Goal: Task Accomplishment & Management: Use online tool/utility

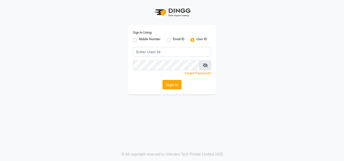
click at [139, 39] on label "Mobile Number" at bounding box center [150, 40] width 22 height 6
click at [139, 39] on input "Mobile Number" at bounding box center [140, 38] width 3 height 3
radio input "true"
radio input "false"
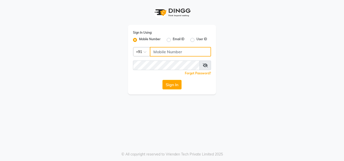
click at [153, 51] on input "Username" at bounding box center [180, 52] width 61 height 10
type input "8088052015"
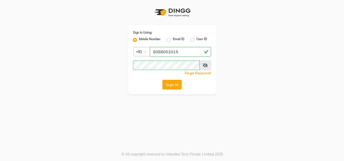
click at [174, 84] on button "Sign In" at bounding box center [171, 85] width 19 height 10
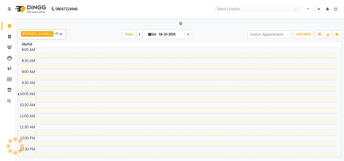
select select "en"
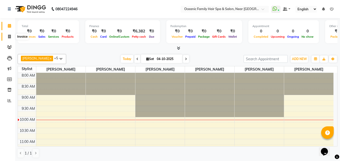
click at [8, 36] on icon at bounding box center [9, 37] width 3 height 4
select select "service"
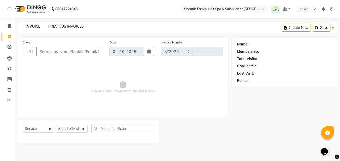
select select "4366"
type input "3750"
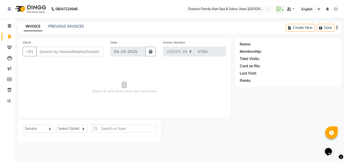
click at [58, 56] on input "Client" at bounding box center [69, 52] width 67 height 10
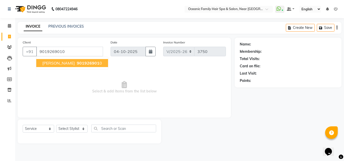
type input "9019269010"
select select "1: Object"
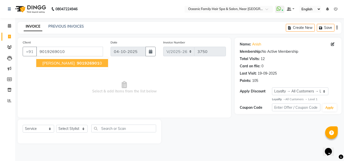
click at [77, 63] on span "901926901" at bounding box center [88, 63] width 23 height 5
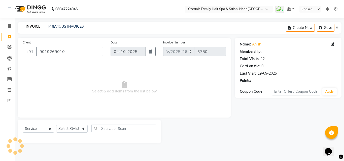
select select "1: Object"
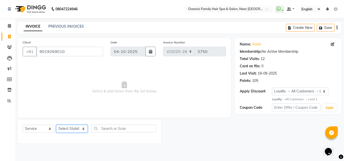
click at [84, 131] on select "Select Stylist [PERSON_NAME] [PERSON_NAME] [PERSON_NAME] Riyasat [PERSON_NAME] …" at bounding box center [71, 129] width 31 height 8
select select "23960"
click at [56, 125] on select "Select Stylist [PERSON_NAME] [PERSON_NAME] [PERSON_NAME] Riyasat [PERSON_NAME] …" at bounding box center [71, 129] width 31 height 8
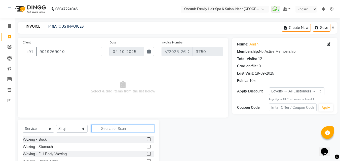
click at [112, 126] on input "text" at bounding box center [122, 129] width 63 height 8
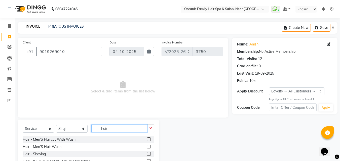
type input "hair"
click at [147, 139] on label at bounding box center [149, 140] width 4 height 4
click at [147, 139] on input "checkbox" at bounding box center [148, 139] width 3 height 3
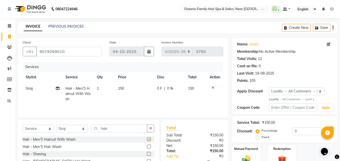
checkbox input "false"
click at [147, 154] on label at bounding box center [149, 154] width 4 height 4
click at [147, 154] on input "checkbox" at bounding box center [148, 154] width 3 height 3
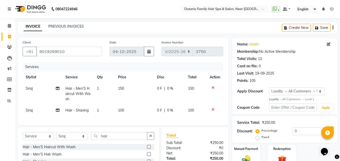
checkbox input "false"
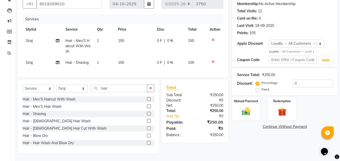
scroll to position [52, 0]
click at [249, 107] on img at bounding box center [246, 112] width 14 height 10
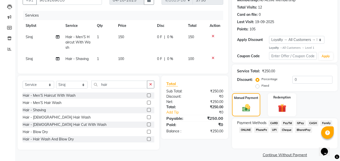
click at [290, 123] on span "PayTM" at bounding box center [287, 124] width 12 height 6
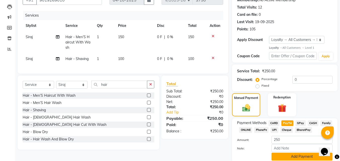
click at [293, 155] on button "Add Payment" at bounding box center [301, 157] width 61 height 8
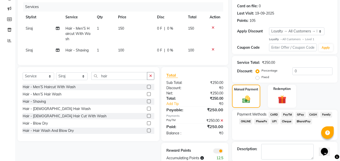
scroll to position [85, 0]
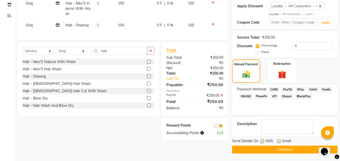
click at [280, 149] on button "Checkout" at bounding box center [284, 150] width 105 height 8
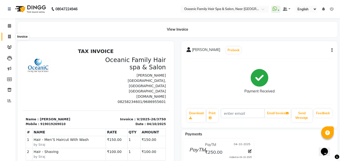
drag, startPoint x: 8, startPoint y: 37, endPoint x: 11, endPoint y: 37, distance: 2.8
click at [8, 37] on icon at bounding box center [9, 37] width 3 height 4
select select "service"
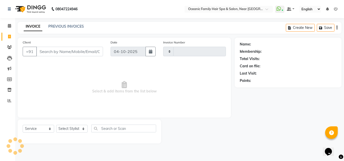
type input "3751"
select select "4366"
click at [8, 25] on icon at bounding box center [9, 26] width 3 height 4
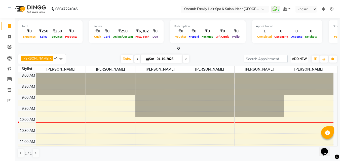
click at [301, 60] on span "ADD NEW" at bounding box center [299, 59] width 15 height 4
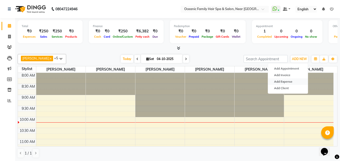
click at [294, 80] on link "Add Expense" at bounding box center [288, 81] width 40 height 7
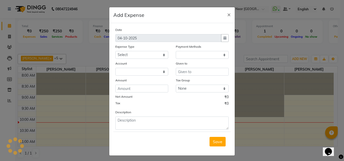
select select "1"
select select "3172"
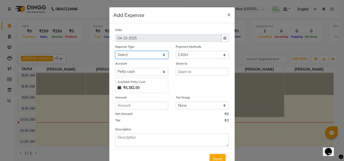
click at [163, 57] on select "Select Abid Ali Afsar Ahemed Arun Thakur Bank charges Cash transfer to bank Cas…" at bounding box center [141, 55] width 53 height 8
select select "5534"
click at [115, 51] on select "Select Abid Ali Afsar Ahemed Arun Thakur Bank charges Cash transfer to bank Cas…" at bounding box center [141, 55] width 53 height 8
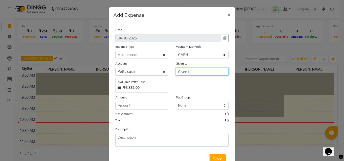
click at [200, 75] on input "text" at bounding box center [202, 72] width 53 height 8
click at [200, 81] on button "Tas miya" at bounding box center [196, 82] width 40 height 8
type input "[PERSON_NAME]"
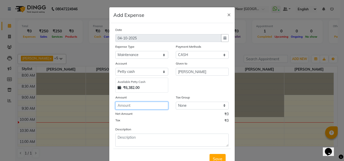
click at [149, 106] on input "number" at bounding box center [141, 106] width 53 height 8
type input "70"
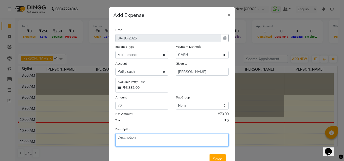
click at [144, 138] on textarea at bounding box center [171, 140] width 113 height 13
type textarea "Flower"
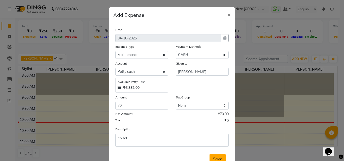
click at [214, 160] on span "Save" at bounding box center [218, 158] width 10 height 5
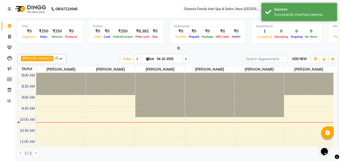
click at [296, 58] on span "ADD NEW" at bounding box center [299, 59] width 15 height 4
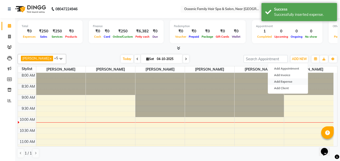
click at [300, 80] on link "Add Expense" at bounding box center [288, 81] width 40 height 7
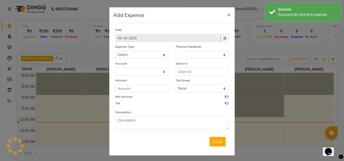
select select "1"
select select "3172"
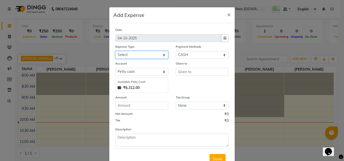
click at [163, 54] on select "Select Abid Ali Afsar Ahemed Arun Thakur Bank charges Cash transfer to bank Cas…" at bounding box center [141, 55] width 53 height 8
select select "5534"
click at [115, 51] on select "Select Abid Ali Afsar Ahemed Arun Thakur Bank charges Cash transfer to bank Cas…" at bounding box center [141, 55] width 53 height 8
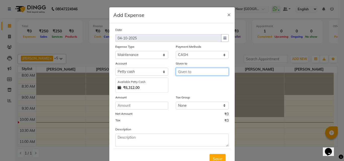
click at [198, 74] on input "text" at bounding box center [202, 72] width 53 height 8
click at [202, 83] on button "Tas miya" at bounding box center [196, 82] width 40 height 8
type input "[PERSON_NAME]"
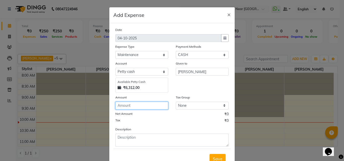
click at [157, 107] on input "number" at bounding box center [141, 106] width 53 height 8
type input "310"
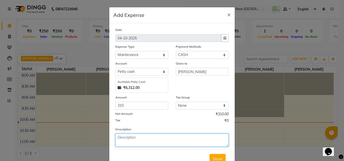
click at [144, 140] on textarea at bounding box center [171, 140] width 113 height 13
type textarea "Ghee"
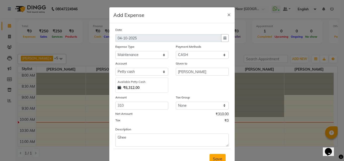
click at [218, 156] on span "Save" at bounding box center [218, 158] width 10 height 5
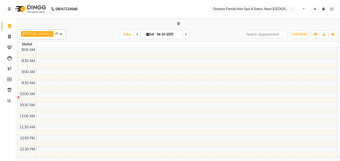
select select "en"
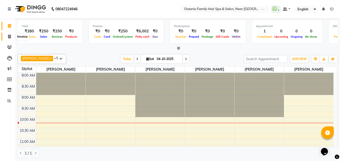
click at [9, 36] on icon at bounding box center [9, 37] width 3 height 4
select select "4366"
select select "service"
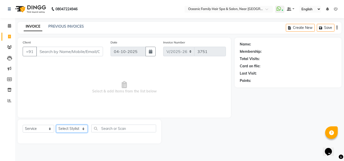
click at [81, 127] on select "Select Stylist [PERSON_NAME] [PERSON_NAME] [PERSON_NAME] Riyasat [PERSON_NAME] …" at bounding box center [71, 129] width 31 height 8
select select "88863"
click at [56, 125] on select "Select Stylist [PERSON_NAME] [PERSON_NAME] [PERSON_NAME] Riyasat [PERSON_NAME] …" at bounding box center [71, 129] width 31 height 8
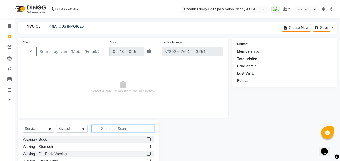
click at [113, 130] on input "text" at bounding box center [122, 129] width 63 height 8
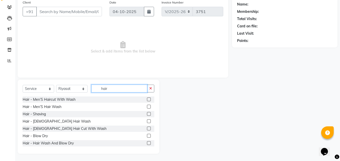
scroll to position [40, 0]
type input "hair"
click at [147, 100] on label at bounding box center [149, 99] width 4 height 4
click at [147, 100] on input "checkbox" at bounding box center [148, 99] width 3 height 3
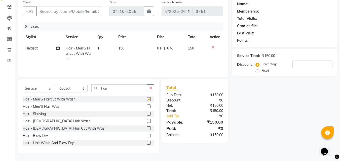
checkbox input "false"
click at [74, 11] on input "Client" at bounding box center [69, 12] width 66 height 10
type input "8"
type input "0"
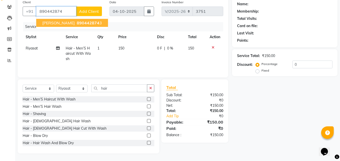
click at [83, 23] on span "890442874" at bounding box center [88, 22] width 23 height 5
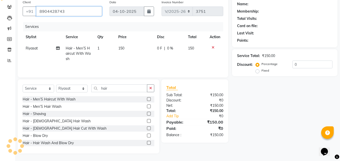
type input "8904428743"
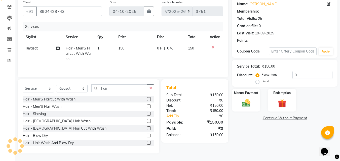
select select "1: Object"
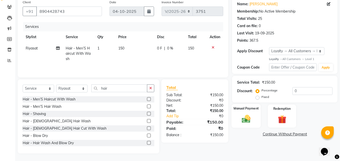
click at [248, 116] on img at bounding box center [246, 119] width 14 height 10
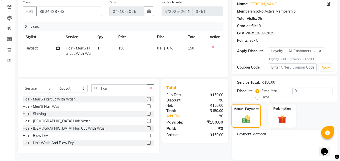
click at [248, 120] on img at bounding box center [246, 120] width 13 height 10
click at [320, 140] on div "Payment Methods" at bounding box center [284, 145] width 105 height 30
drag, startPoint x: 291, startPoint y: 133, endPoint x: 285, endPoint y: 138, distance: 8.2
click at [285, 138] on div "Payment Methods" at bounding box center [284, 145] width 105 height 30
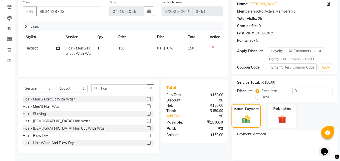
click at [252, 116] on img at bounding box center [246, 120] width 13 height 10
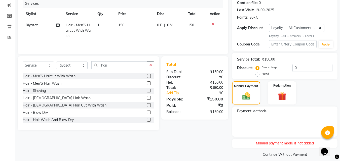
scroll to position [68, 0]
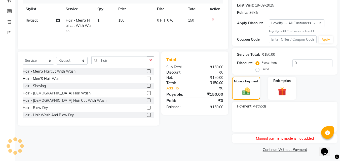
click at [249, 100] on div "Name: [PERSON_NAME] Membership: No Active Membership Total Visits: 25 Card on f…" at bounding box center [286, 62] width 109 height 184
click at [247, 82] on label "Manual Payment" at bounding box center [245, 81] width 25 height 5
click at [280, 81] on label "Redemption" at bounding box center [282, 80] width 18 height 5
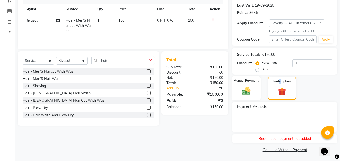
click at [242, 87] on img at bounding box center [246, 91] width 14 height 10
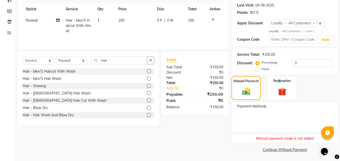
click at [248, 89] on img at bounding box center [246, 92] width 13 height 10
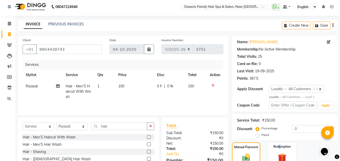
scroll to position [0, 0]
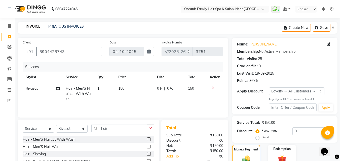
click at [213, 86] on icon at bounding box center [213, 88] width 3 height 4
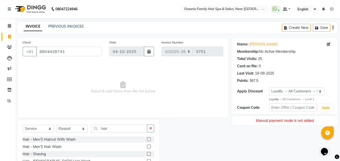
click at [147, 139] on label at bounding box center [149, 140] width 4 height 4
click at [147, 139] on input "checkbox" at bounding box center [148, 139] width 3 height 3
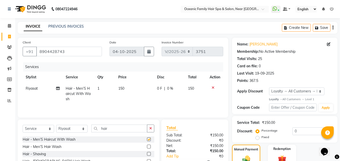
checkbox input "false"
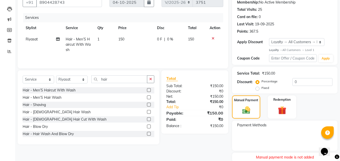
scroll to position [50, 0]
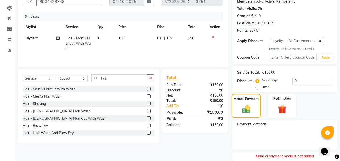
click at [251, 105] on img at bounding box center [246, 110] width 13 height 10
drag, startPoint x: 251, startPoint y: 105, endPoint x: 263, endPoint y: 127, distance: 25.2
click at [256, 112] on div "Manual Payment" at bounding box center [246, 106] width 28 height 23
click at [244, 130] on div "Payment Methods" at bounding box center [284, 135] width 105 height 30
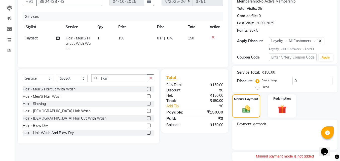
click at [262, 125] on span "Payment Methods" at bounding box center [251, 124] width 29 height 5
click at [180, 149] on div "Client [PHONE_NUMBER] Date [DATE] Invoice Number V/2025 V/[PHONE_NUMBER] Servic…" at bounding box center [123, 79] width 218 height 184
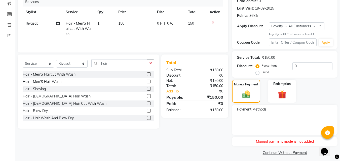
scroll to position [68, 0]
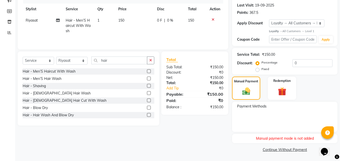
click at [302, 141] on div "Manual payment mode is not added" at bounding box center [284, 138] width 105 height 9
click at [210, 134] on div "Client [PHONE_NUMBER] Date [DATE] Invoice Number V/2025 V/[PHONE_NUMBER] Servic…" at bounding box center [123, 62] width 218 height 184
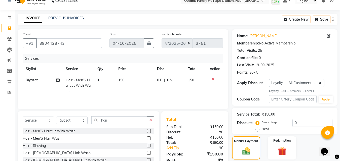
scroll to position [0, 0]
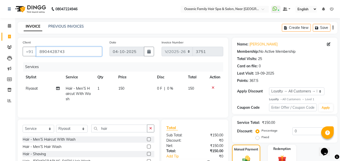
click at [63, 53] on input "8904428743" at bounding box center [69, 52] width 66 height 10
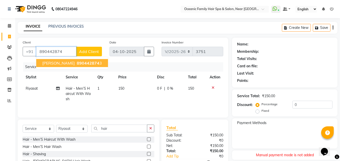
click at [89, 62] on span "890442874" at bounding box center [88, 63] width 23 height 5
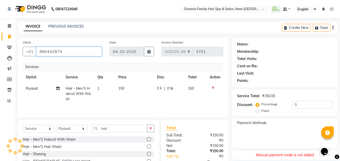
type input "8904428743"
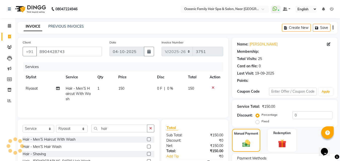
select select "1: Object"
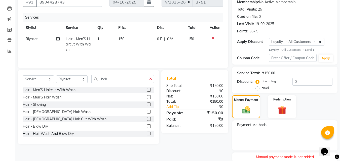
scroll to position [68, 0]
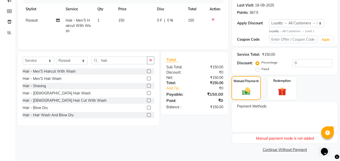
click at [241, 89] on img at bounding box center [246, 92] width 13 height 10
click at [285, 92] on img at bounding box center [282, 91] width 14 height 11
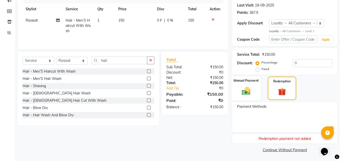
click at [249, 92] on img at bounding box center [246, 91] width 14 height 10
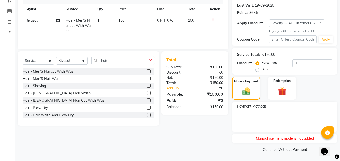
click at [254, 105] on span "Payment Methods" at bounding box center [251, 106] width 29 height 5
click at [258, 107] on span "Payment Methods" at bounding box center [251, 106] width 29 height 5
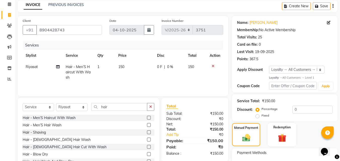
scroll to position [25, 0]
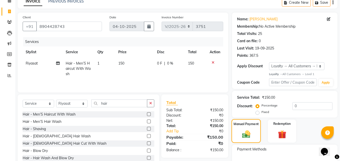
click at [251, 136] on img at bounding box center [246, 135] width 13 height 10
click at [250, 136] on img at bounding box center [246, 135] width 13 height 10
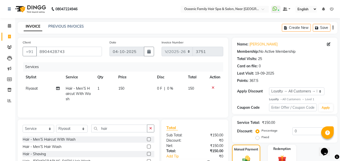
scroll to position [0, 0]
click at [212, 87] on icon at bounding box center [213, 88] width 3 height 4
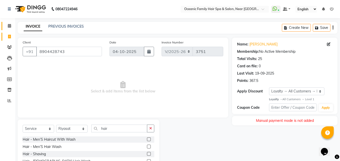
click at [9, 29] on link "Calendar" at bounding box center [8, 26] width 12 height 8
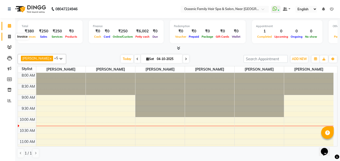
click at [9, 35] on icon at bounding box center [9, 37] width 3 height 4
select select "service"
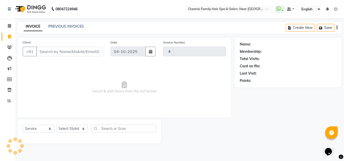
type input "3751"
select select "4366"
click at [68, 52] on input "Client" at bounding box center [69, 52] width 67 height 10
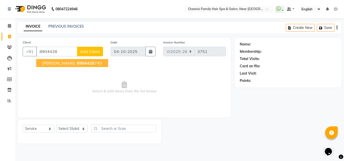
click at [78, 64] on span "8904428" at bounding box center [86, 63] width 18 height 5
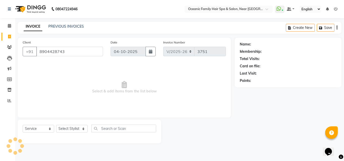
type input "8904428743"
select select "1: Object"
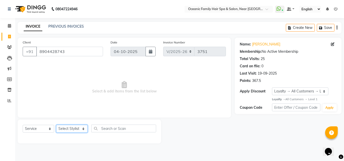
click at [82, 132] on select "Select Stylist [PERSON_NAME] [PERSON_NAME] [PERSON_NAME] Riyasat [PERSON_NAME] …" at bounding box center [71, 129] width 31 height 8
select select "88863"
click at [56, 125] on select "Select Stylist [PERSON_NAME] [PERSON_NAME] [PERSON_NAME] Riyasat [PERSON_NAME] …" at bounding box center [71, 129] width 31 height 8
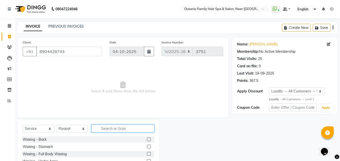
click at [114, 127] on input "text" at bounding box center [122, 129] width 63 height 8
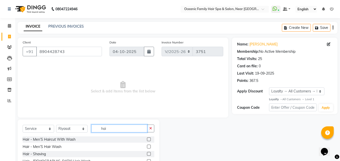
type input "hai"
click at [147, 139] on label at bounding box center [149, 140] width 4 height 4
click at [147, 139] on input "checkbox" at bounding box center [148, 139] width 3 height 3
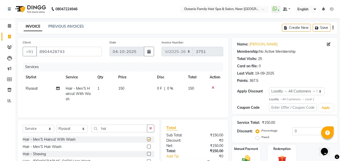
checkbox input "false"
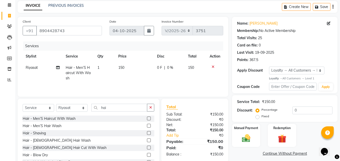
scroll to position [15, 0]
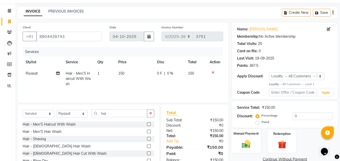
click at [245, 143] on img at bounding box center [246, 144] width 14 height 10
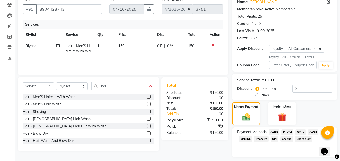
scroll to position [57, 0]
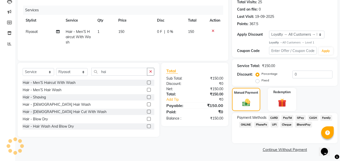
click at [285, 117] on span "PayTM" at bounding box center [287, 118] width 12 height 6
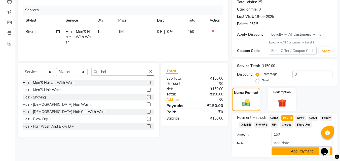
click at [300, 151] on button "Add Payment" at bounding box center [301, 152] width 61 height 8
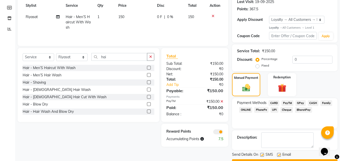
scroll to position [85, 0]
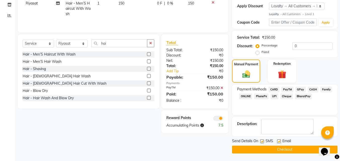
click at [288, 149] on button "Checkout" at bounding box center [284, 150] width 105 height 8
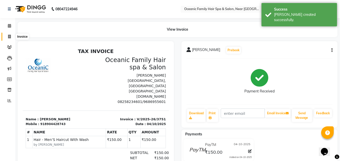
click at [10, 36] on icon at bounding box center [9, 37] width 3 height 4
select select "service"
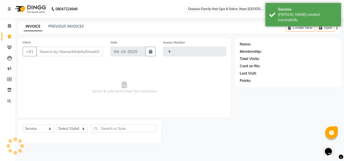
type input "3752"
select select "4366"
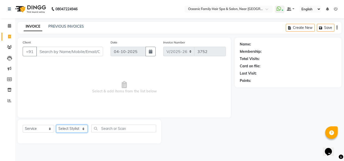
click at [82, 128] on select "Select Stylist [PERSON_NAME] [PERSON_NAME] [PERSON_NAME] Riyasat [PERSON_NAME] …" at bounding box center [71, 129] width 31 height 8
select select "23957"
click at [56, 125] on select "Select Stylist [PERSON_NAME] [PERSON_NAME] [PERSON_NAME] Riyasat [PERSON_NAME] …" at bounding box center [71, 129] width 31 height 8
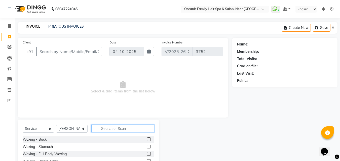
click at [107, 128] on input "text" at bounding box center [122, 129] width 63 height 8
type input "thr"
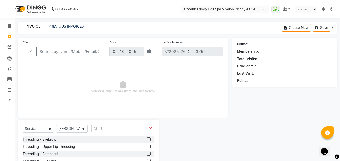
click at [149, 140] on label at bounding box center [149, 140] width 4 height 4
click at [149, 140] on input "checkbox" at bounding box center [148, 139] width 3 height 3
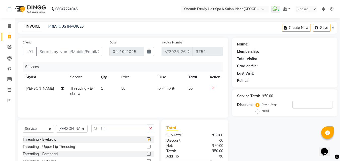
checkbox input "false"
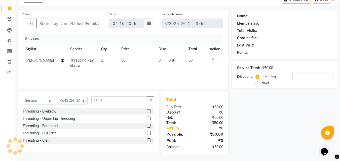
scroll to position [29, 0]
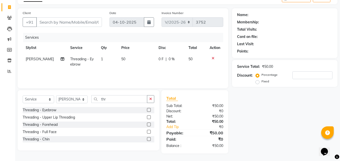
click at [148, 131] on label at bounding box center [149, 132] width 4 height 4
click at [148, 131] on input "checkbox" at bounding box center [148, 132] width 3 height 3
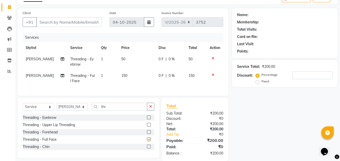
checkbox input "false"
click at [153, 111] on button "button" at bounding box center [150, 107] width 7 height 8
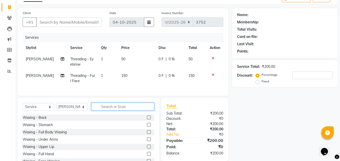
click at [136, 110] on input "text" at bounding box center [122, 107] width 63 height 8
click at [135, 110] on input "text" at bounding box center [122, 107] width 63 height 8
click at [79, 111] on select "Select Stylist [PERSON_NAME] [PERSON_NAME] [PERSON_NAME] Riyasat [PERSON_NAME] …" at bounding box center [71, 107] width 31 height 8
select select "23947"
click at [56, 107] on select "Select Stylist [PERSON_NAME] [PERSON_NAME] [PERSON_NAME] Riyasat [PERSON_NAME] …" at bounding box center [71, 107] width 31 height 8
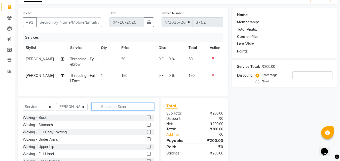
click at [129, 111] on input "text" at bounding box center [122, 107] width 63 height 8
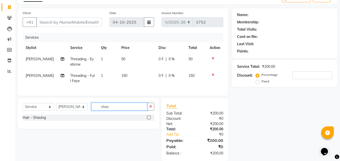
type input "shav"
click at [148, 120] on label at bounding box center [149, 118] width 4 height 4
click at [148, 120] on input "checkbox" at bounding box center [148, 117] width 3 height 3
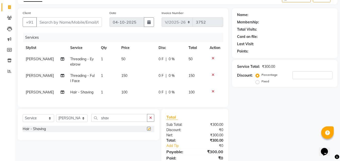
checkbox input "false"
click at [66, 21] on input "Client" at bounding box center [69, 22] width 66 height 10
type input "9"
type input "0"
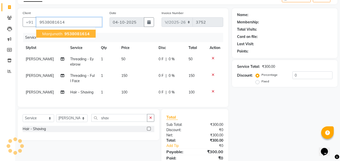
type input "9538081614"
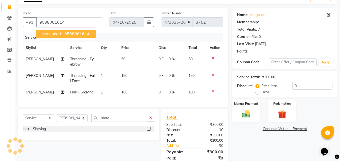
select select "1: Object"
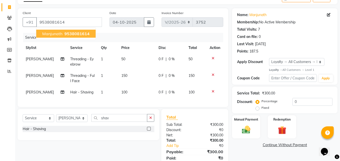
click at [88, 32] on span "9538081614" at bounding box center [76, 33] width 25 height 5
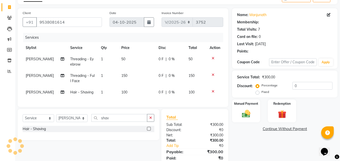
select select "1: Object"
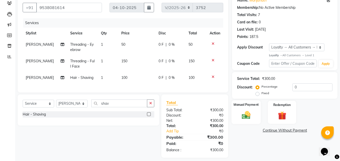
scroll to position [52, 0]
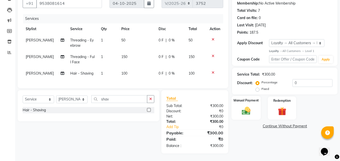
click at [251, 101] on div "Manual Payment" at bounding box center [245, 108] width 29 height 24
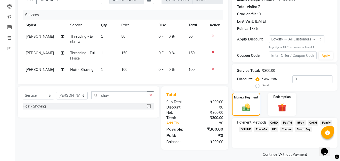
click at [284, 122] on span "PayTM" at bounding box center [287, 123] width 12 height 6
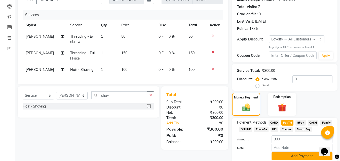
click at [302, 156] on button "Add Payment" at bounding box center [301, 156] width 61 height 8
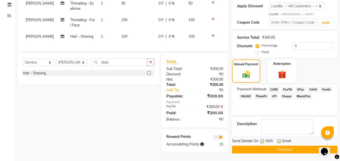
scroll to position [88, 0]
click at [310, 146] on button "Checkout" at bounding box center [284, 150] width 105 height 8
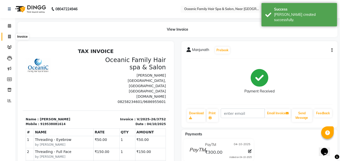
click at [9, 35] on icon at bounding box center [9, 37] width 3 height 4
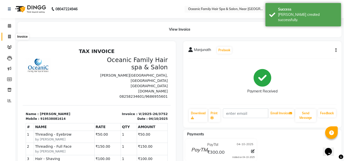
select select "service"
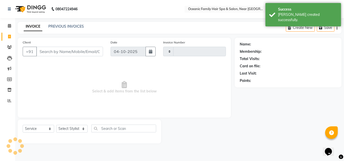
type input "3753"
select select "4366"
